Goal: Navigation & Orientation: Find specific page/section

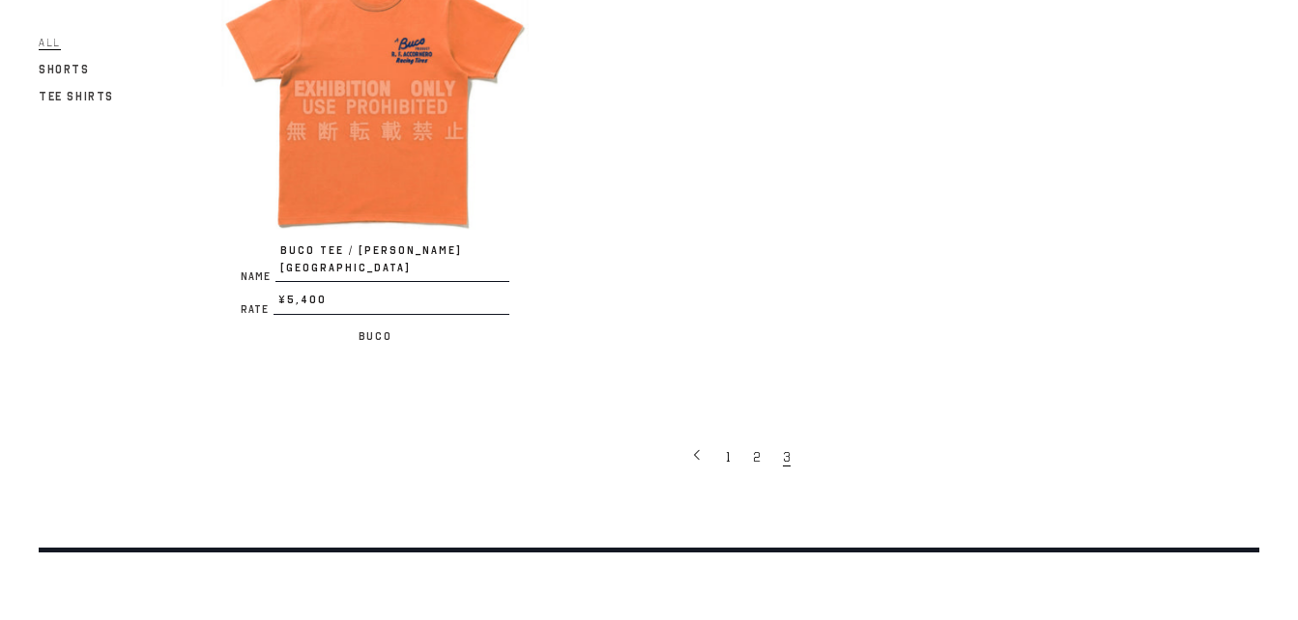
scroll to position [1256, 0]
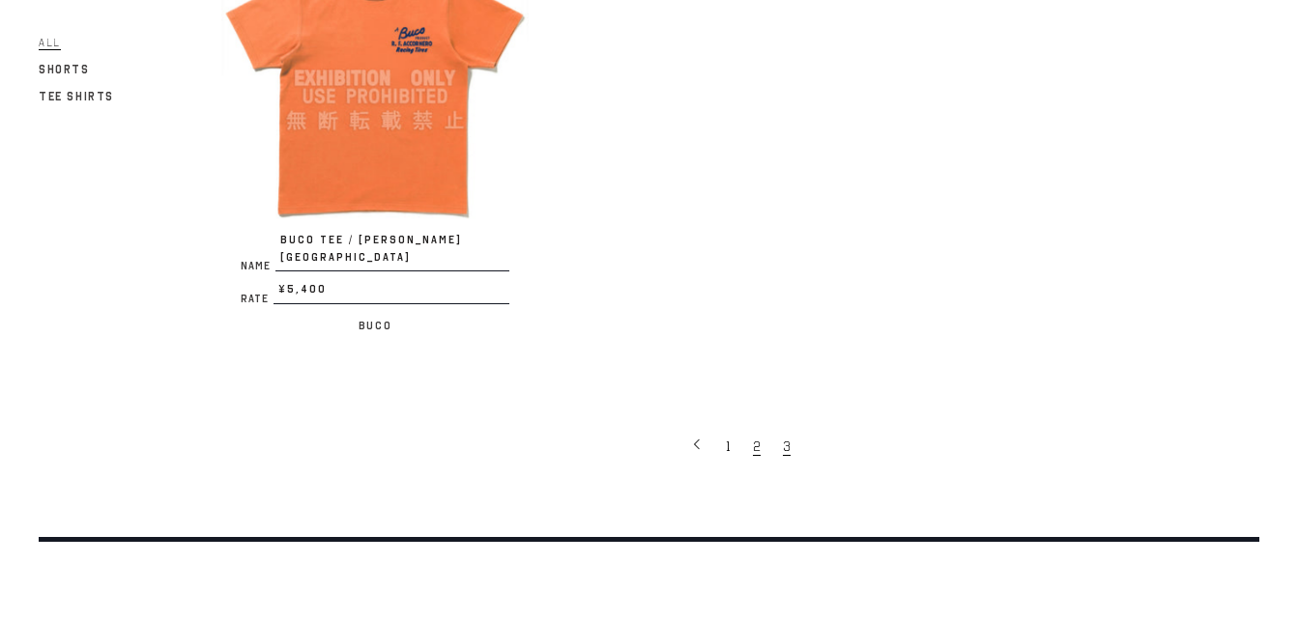
click at [751, 426] on link "2" at bounding box center [758, 445] width 30 height 39
click at [730, 426] on link "1" at bounding box center [729, 445] width 27 height 39
